Goal: Task Accomplishment & Management: Manage account settings

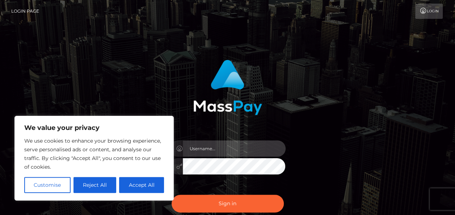
click at [255, 144] on input "text" at bounding box center [234, 148] width 103 height 16
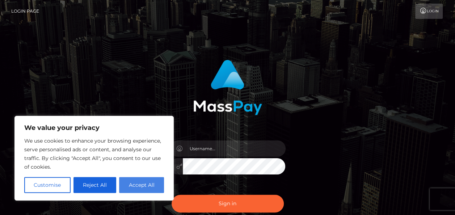
click at [127, 189] on button "Accept All" at bounding box center [141, 185] width 45 height 16
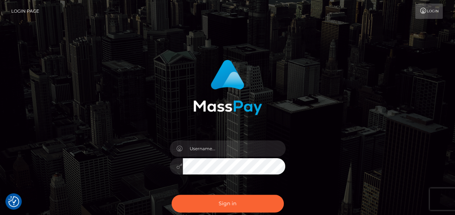
checkbox input "true"
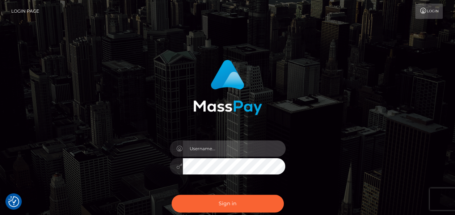
click at [225, 145] on input "text" at bounding box center [234, 148] width 103 height 16
type input "[DOMAIN_NAME][EMAIL_ADDRESS][DOMAIN_NAME]"
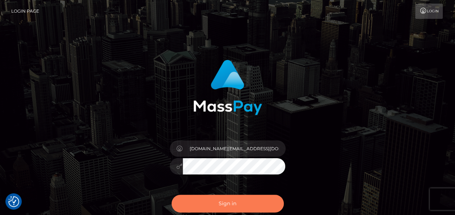
click at [247, 201] on button "Sign in" at bounding box center [227, 204] width 112 height 18
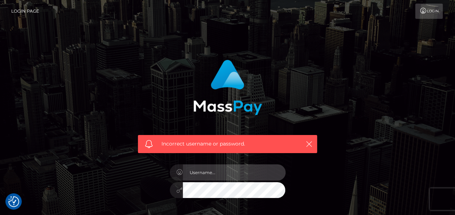
click at [240, 177] on input "text" at bounding box center [234, 172] width 103 height 16
type input "[DOMAIN_NAME][EMAIL_ADDRESS][DOMAIN_NAME]"
click at [221, 171] on input "text" at bounding box center [234, 172] width 103 height 16
click at [237, 172] on input "bobbigirl" at bounding box center [234, 172] width 103 height 16
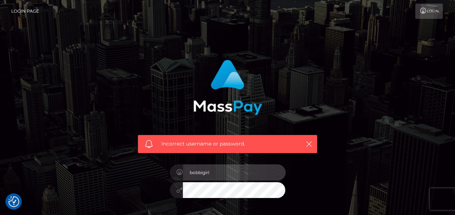
click at [235, 172] on input "bobbigirl" at bounding box center [234, 172] width 103 height 16
type input "bobbigirl"
click at [225, 172] on input "text" at bounding box center [234, 172] width 103 height 16
click at [237, 171] on input "[DOMAIN_NAME][EMAIL_ADDRESS][DOMAIN_NAME]" at bounding box center [234, 172] width 103 height 16
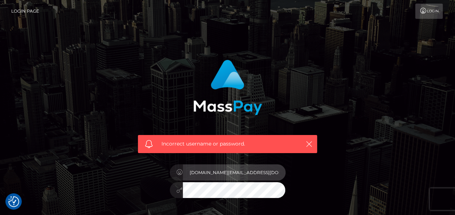
type input "bobbigirl.xxx@protonmail.com"
